Goal: Task Accomplishment & Management: Use online tool/utility

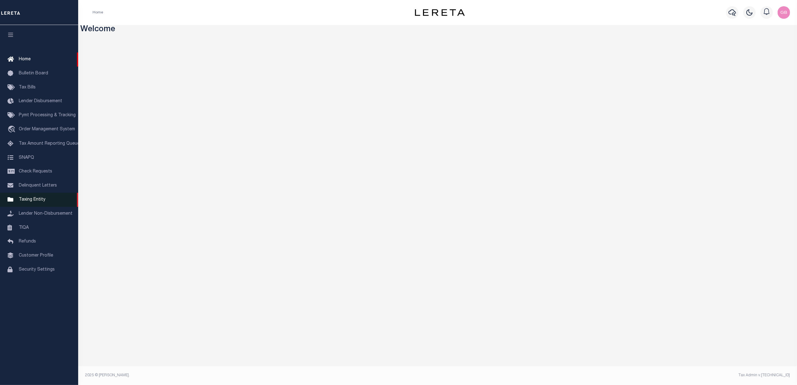
click at [33, 201] on span "Taxing Entity" at bounding box center [32, 200] width 27 height 4
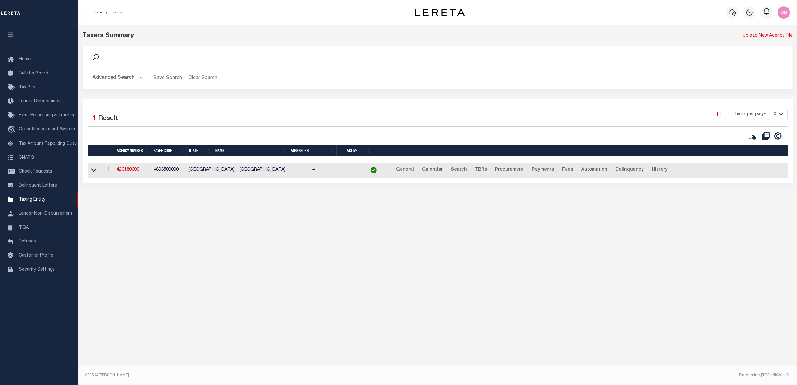
click at [125, 80] on button "Advanced Search" at bounding box center [119, 78] width 52 height 12
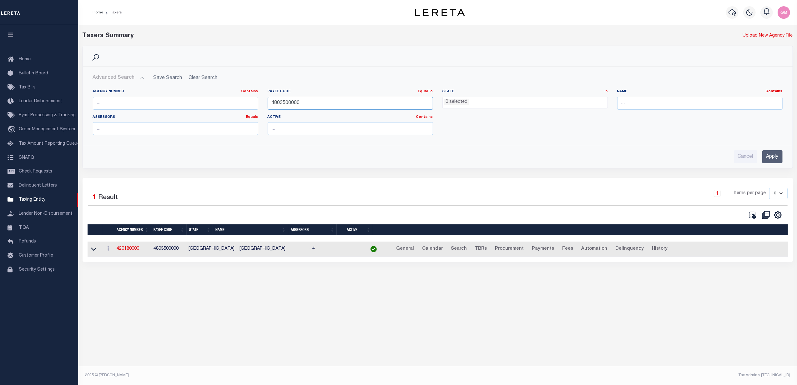
drag, startPoint x: 315, startPoint y: 102, endPoint x: 201, endPoint y: 99, distance: 113.8
click at [201, 99] on div "Agency Number Contains Contains Is Payee Code EqualTo Equals Is Not Equal To Is…" at bounding box center [437, 114] width 699 height 51
drag, startPoint x: 142, startPoint y: 104, endPoint x: 149, endPoint y: 101, distance: 8.0
click at [143, 103] on input "text" at bounding box center [175, 103] width 165 height 13
type input "290050101"
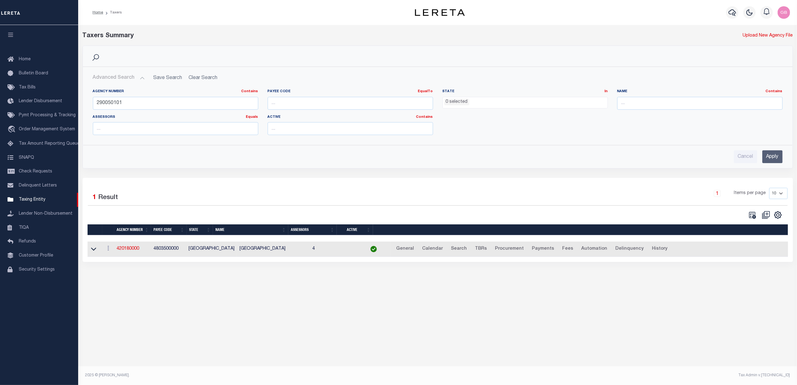
click at [773, 160] on input "Apply" at bounding box center [772, 156] width 20 height 13
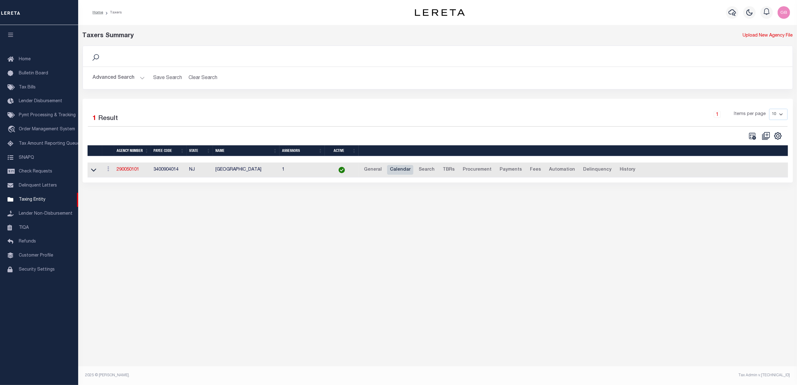
click at [397, 169] on link "Calendar" at bounding box center [400, 170] width 26 height 10
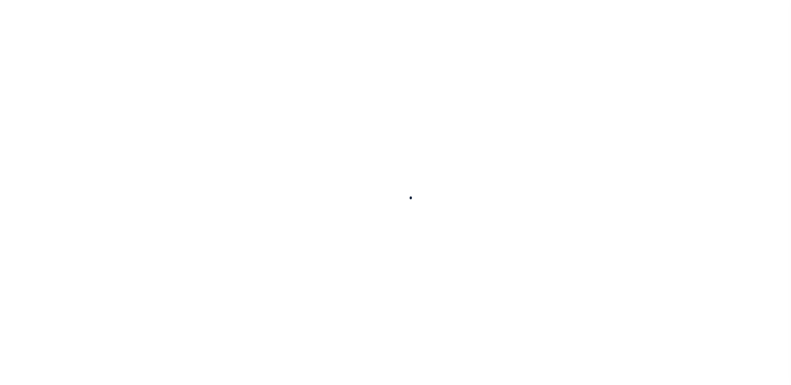
select select
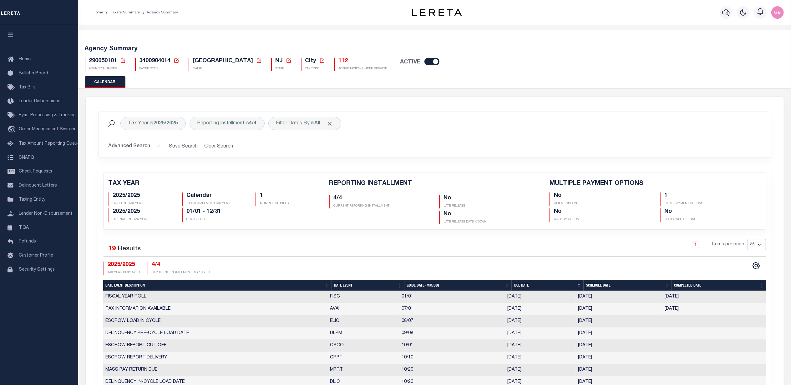
checkbox input "false"
type input "1"
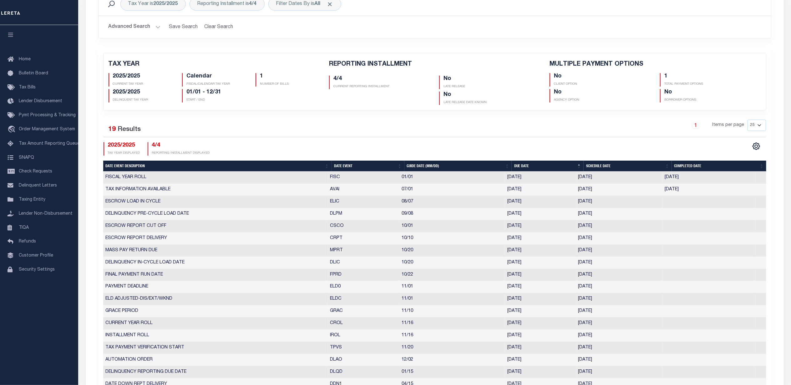
scroll to position [83, 0]
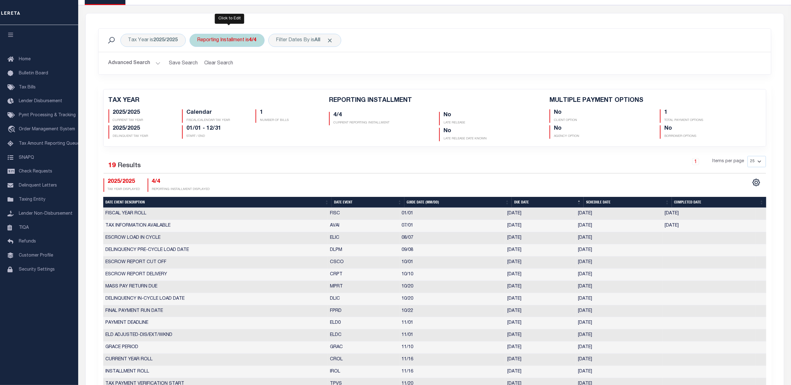
click at [215, 45] on div "Reporting Installment is 4/4" at bounding box center [226, 40] width 75 height 13
click at [217, 69] on select "1/4 2/4 3/4 4/4" at bounding box center [244, 71] width 92 height 12
select select "2/4"
click at [199, 65] on select "1/4 2/4 3/4 4/4" at bounding box center [244, 71] width 92 height 12
click at [281, 86] on input "Apply" at bounding box center [280, 84] width 18 height 10
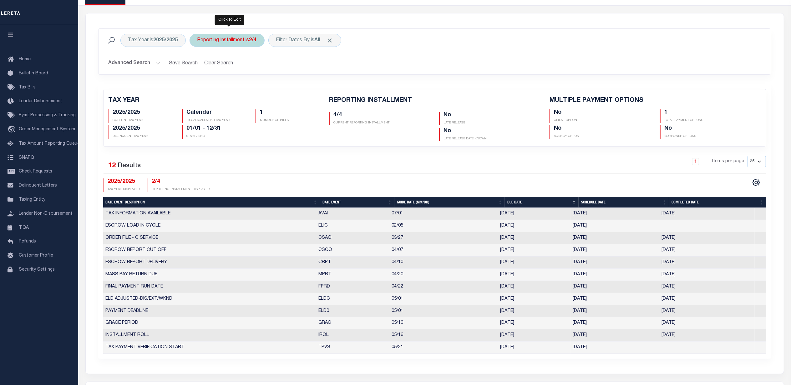
click at [247, 43] on div "Reporting Installment is 2/4" at bounding box center [226, 40] width 75 height 13
click at [246, 72] on select "1/4 2/4 3/4 4/4" at bounding box center [244, 71] width 92 height 12
select select "3/4"
click at [199, 65] on select "1/4 2/4 3/4 4/4" at bounding box center [244, 71] width 92 height 12
click at [288, 79] on div "Is Contains 1/4 2/4 3/4 4/4 Cancel Apply" at bounding box center [243, 68] width 99 height 49
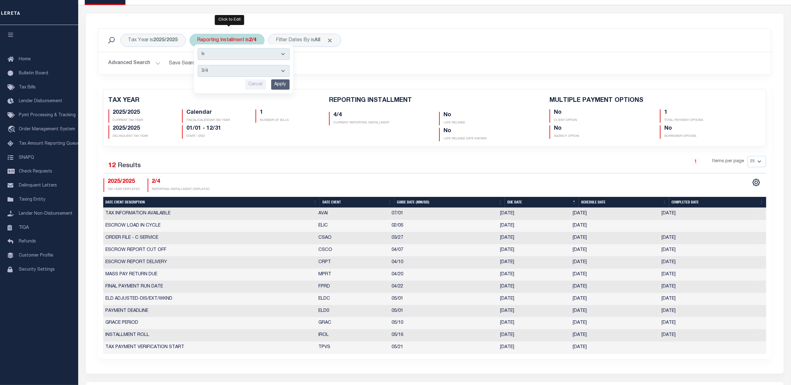
click at [284, 85] on input "Apply" at bounding box center [280, 84] width 18 height 10
